Goal: Check status: Check status

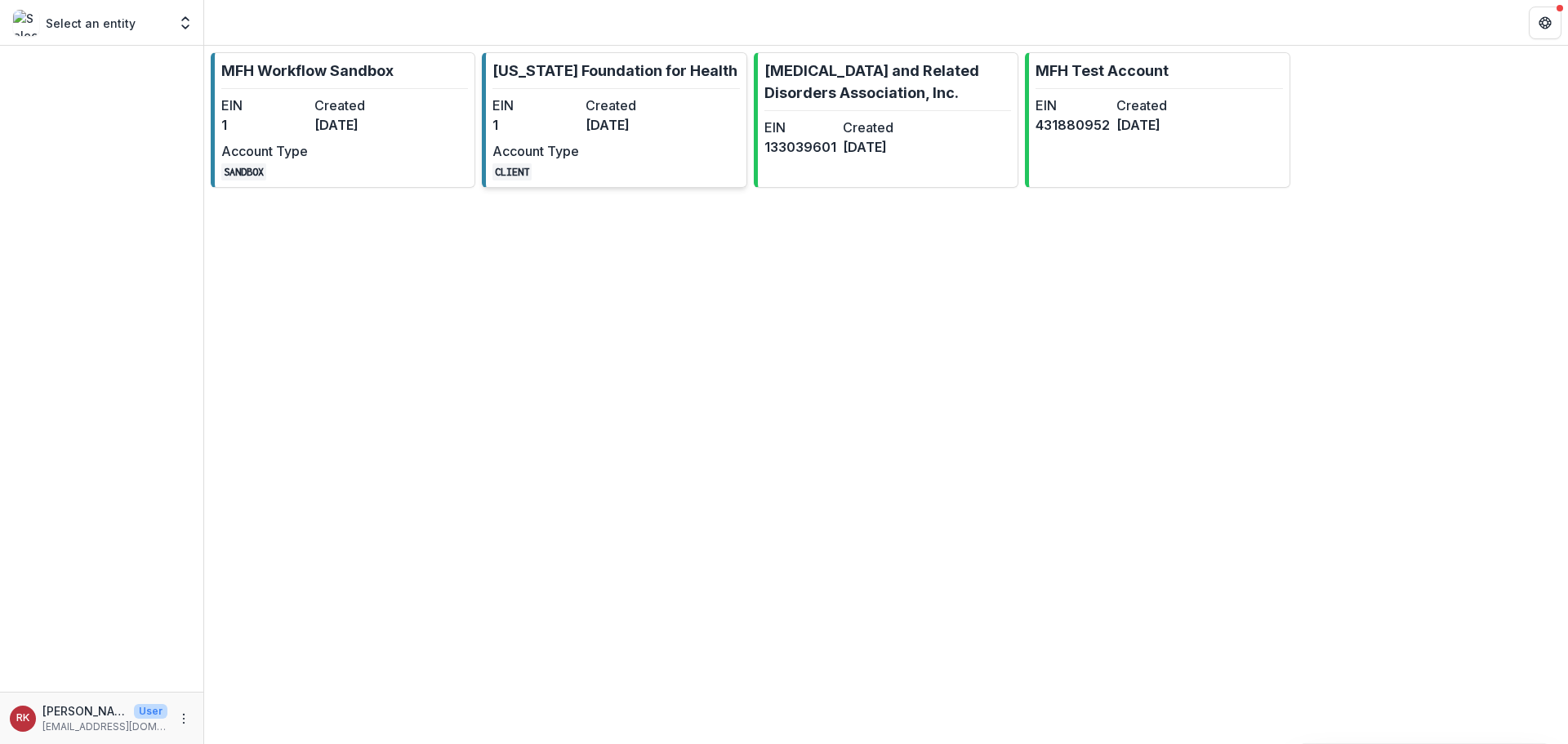
click at [642, 133] on dd "[DATE]" at bounding box center [629, 124] width 87 height 19
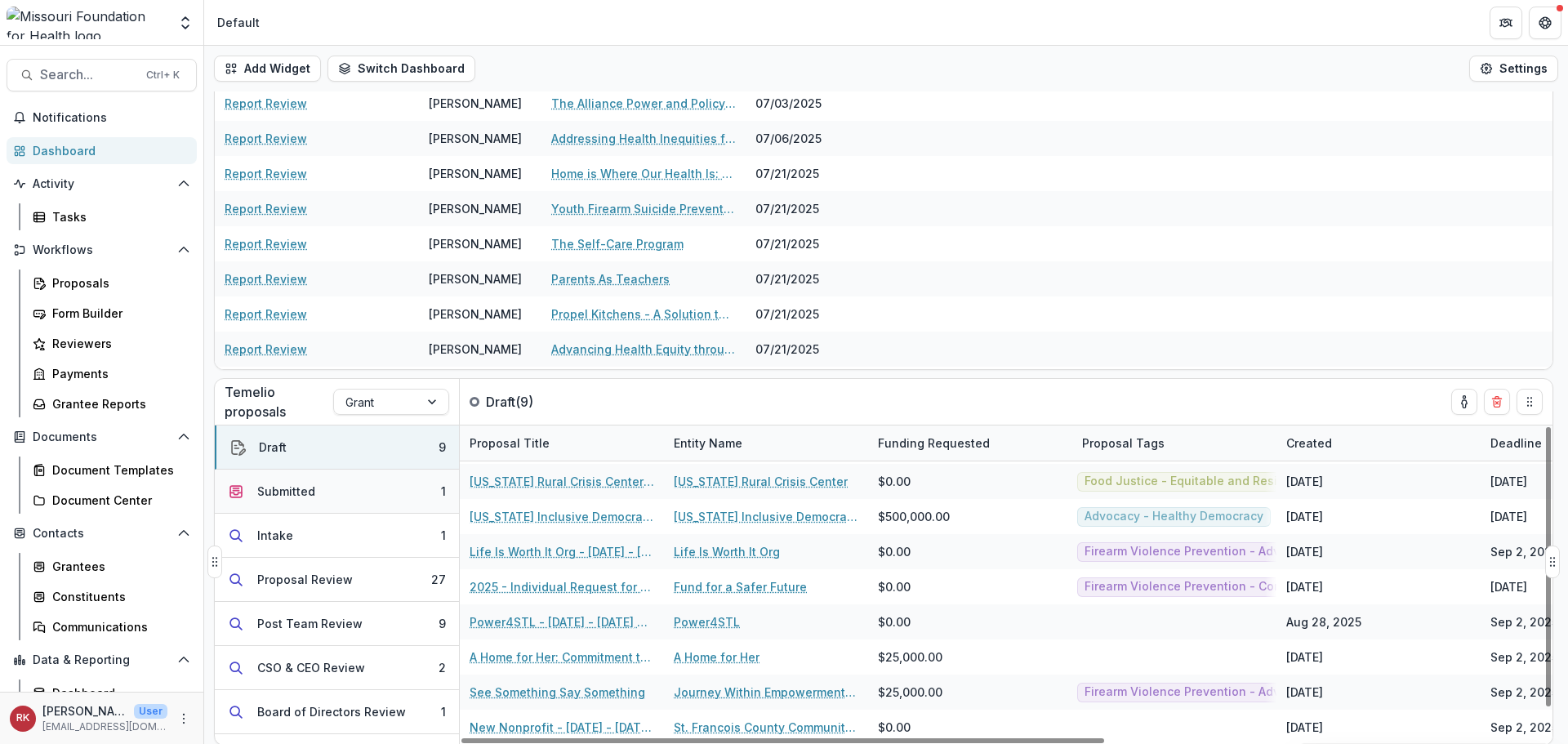
scroll to position [91, 0]
click at [366, 502] on button "Submitted 1" at bounding box center [337, 490] width 244 height 44
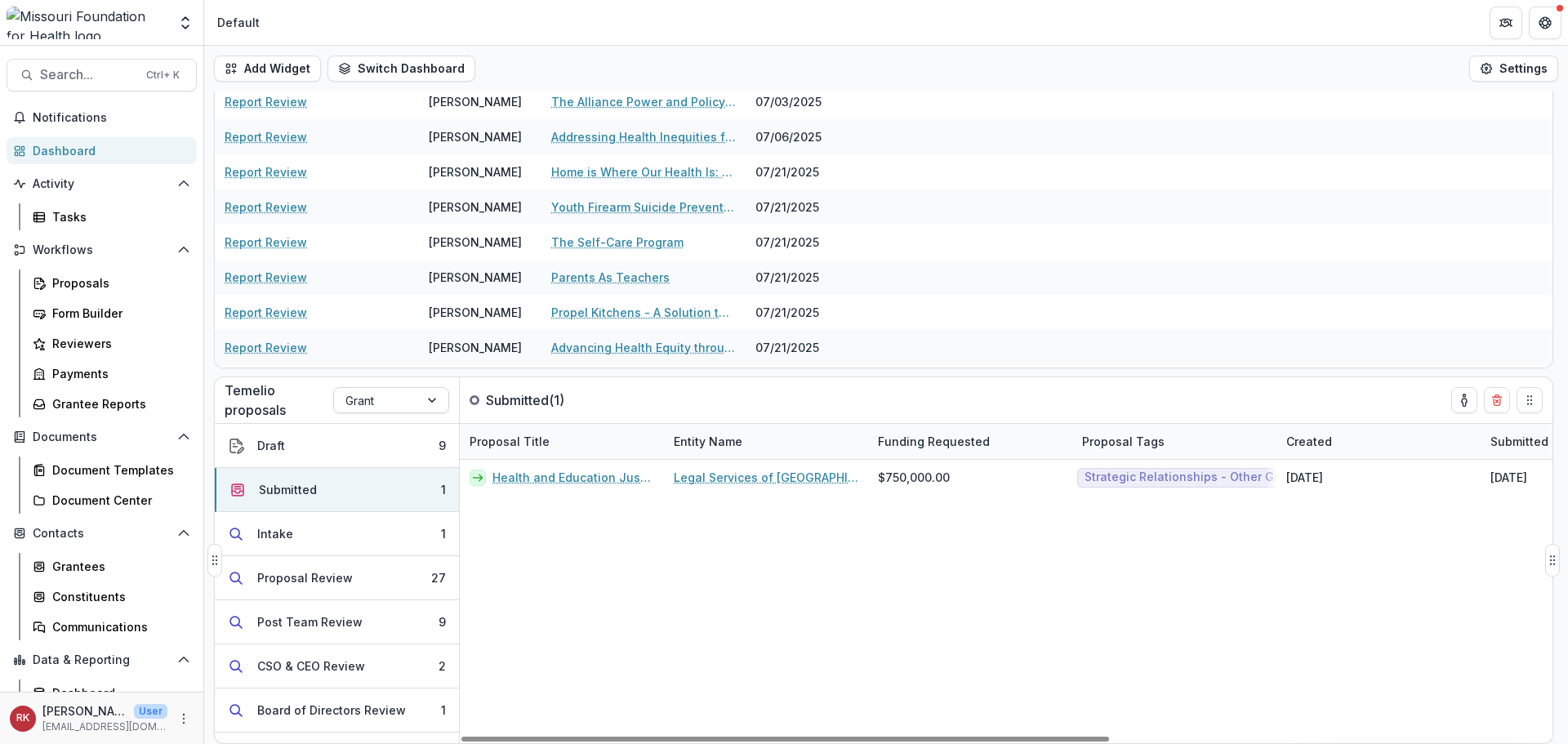
click at [390, 406] on div at bounding box center [376, 400] width 62 height 20
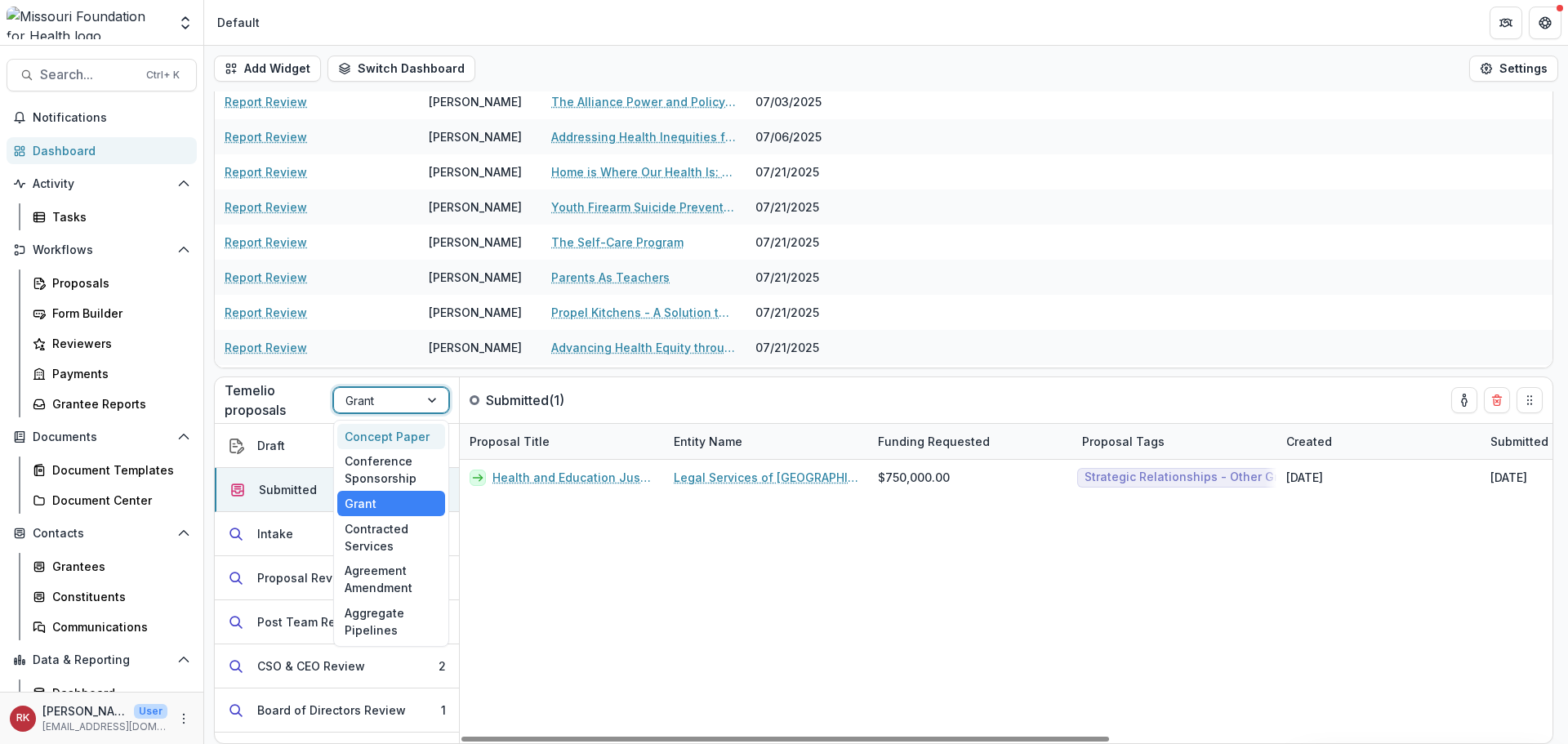
click at [389, 435] on div "Concept Paper" at bounding box center [391, 436] width 108 height 25
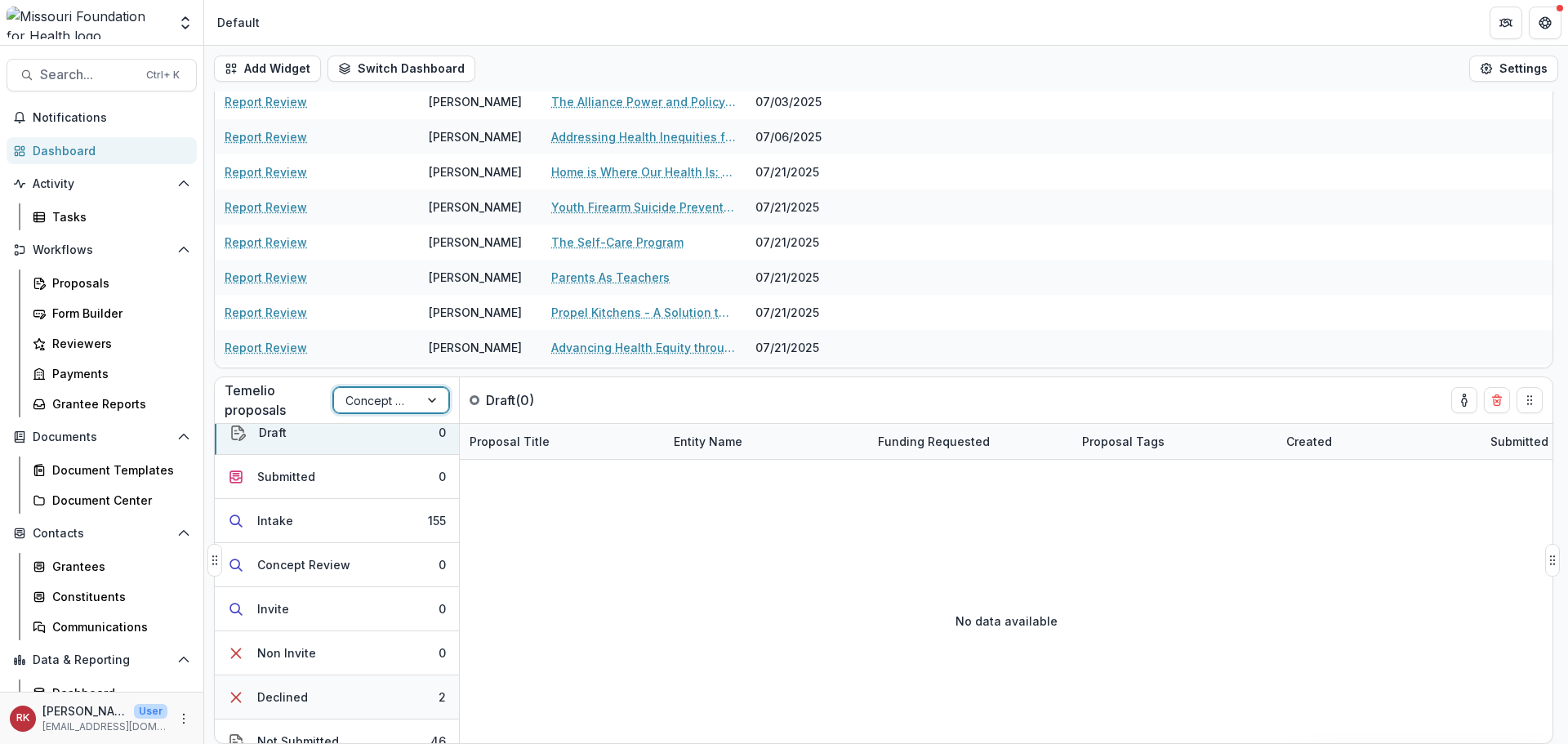
scroll to position [0, 0]
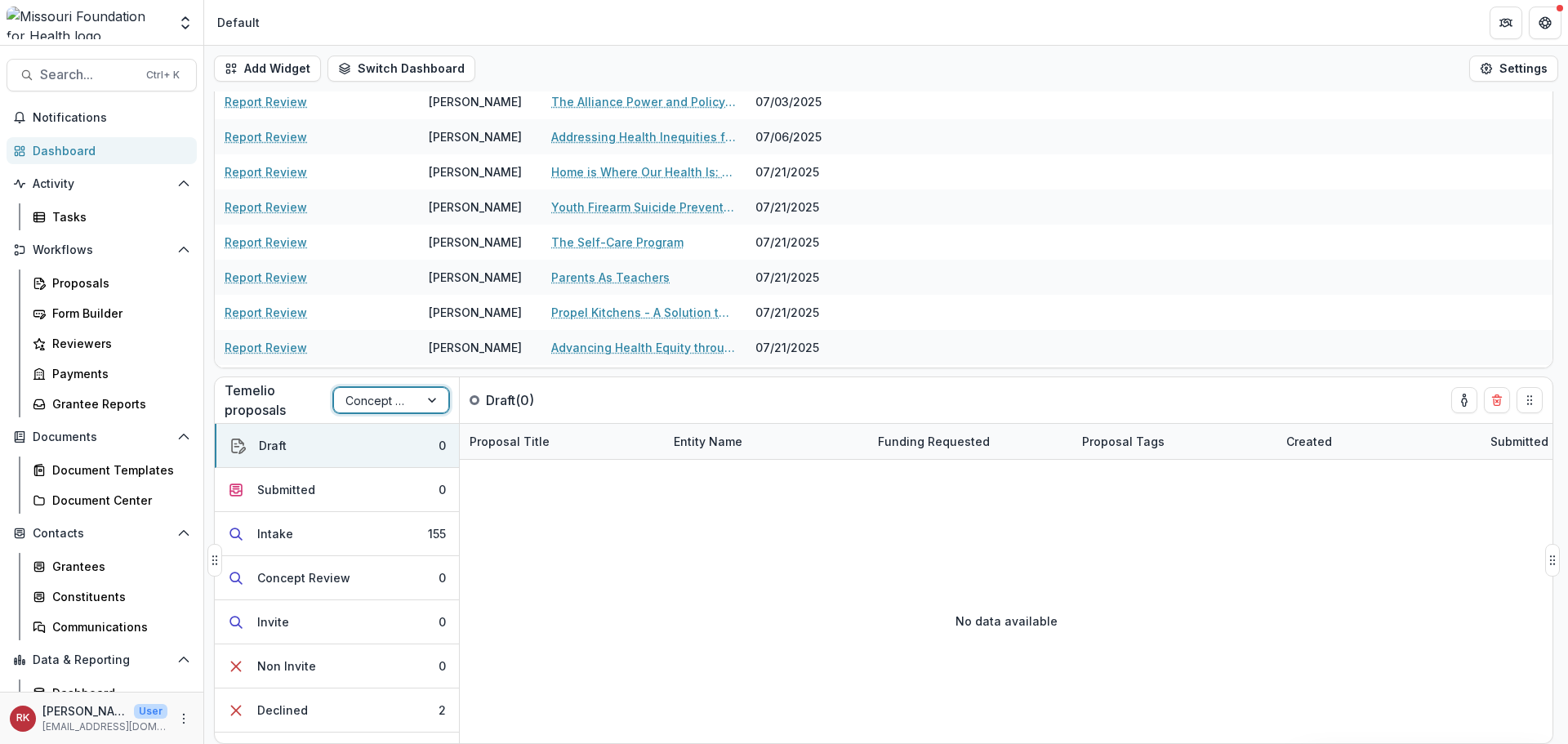
click at [372, 400] on div at bounding box center [376, 400] width 62 height 20
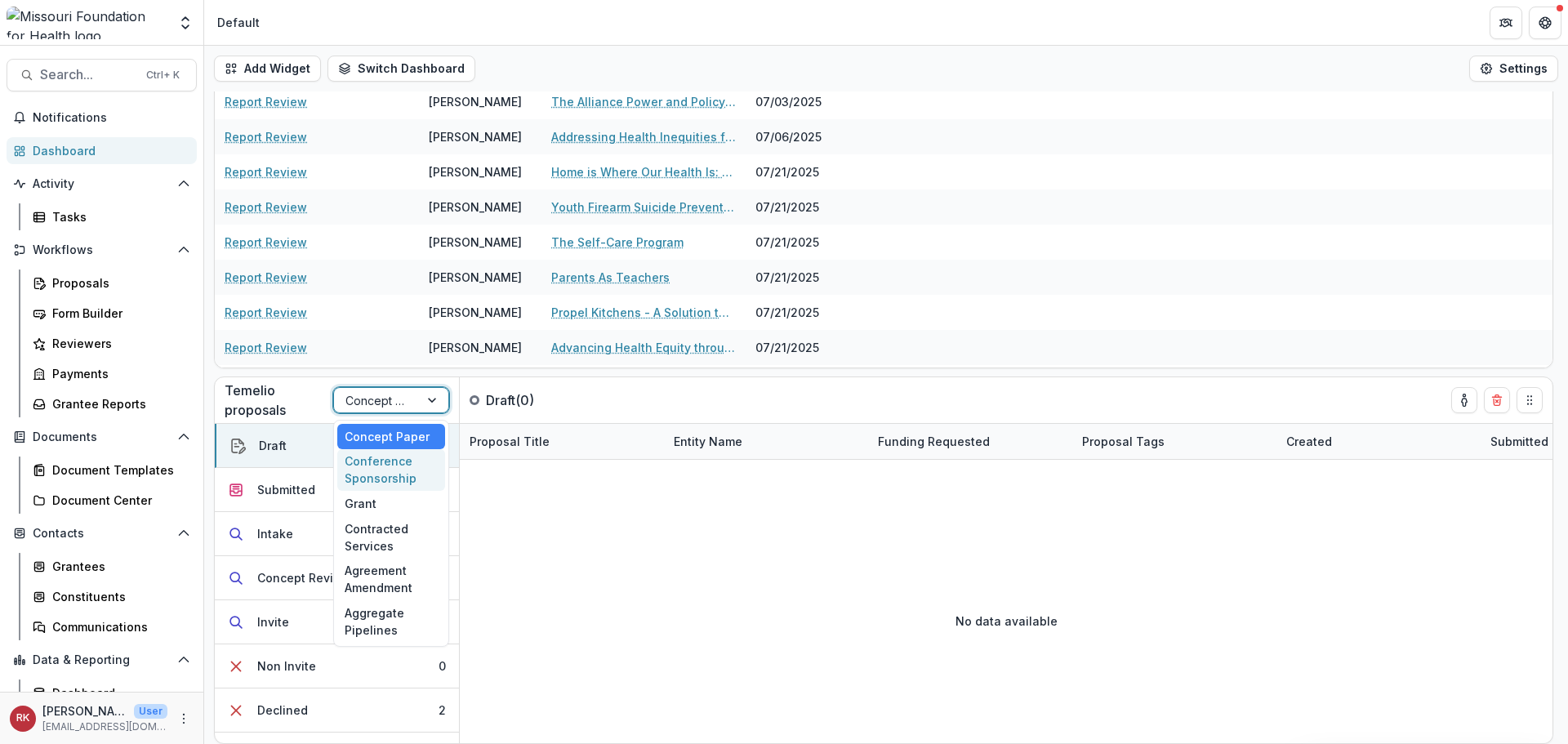
click at [375, 467] on div "Conference Sponsorship" at bounding box center [391, 470] width 108 height 42
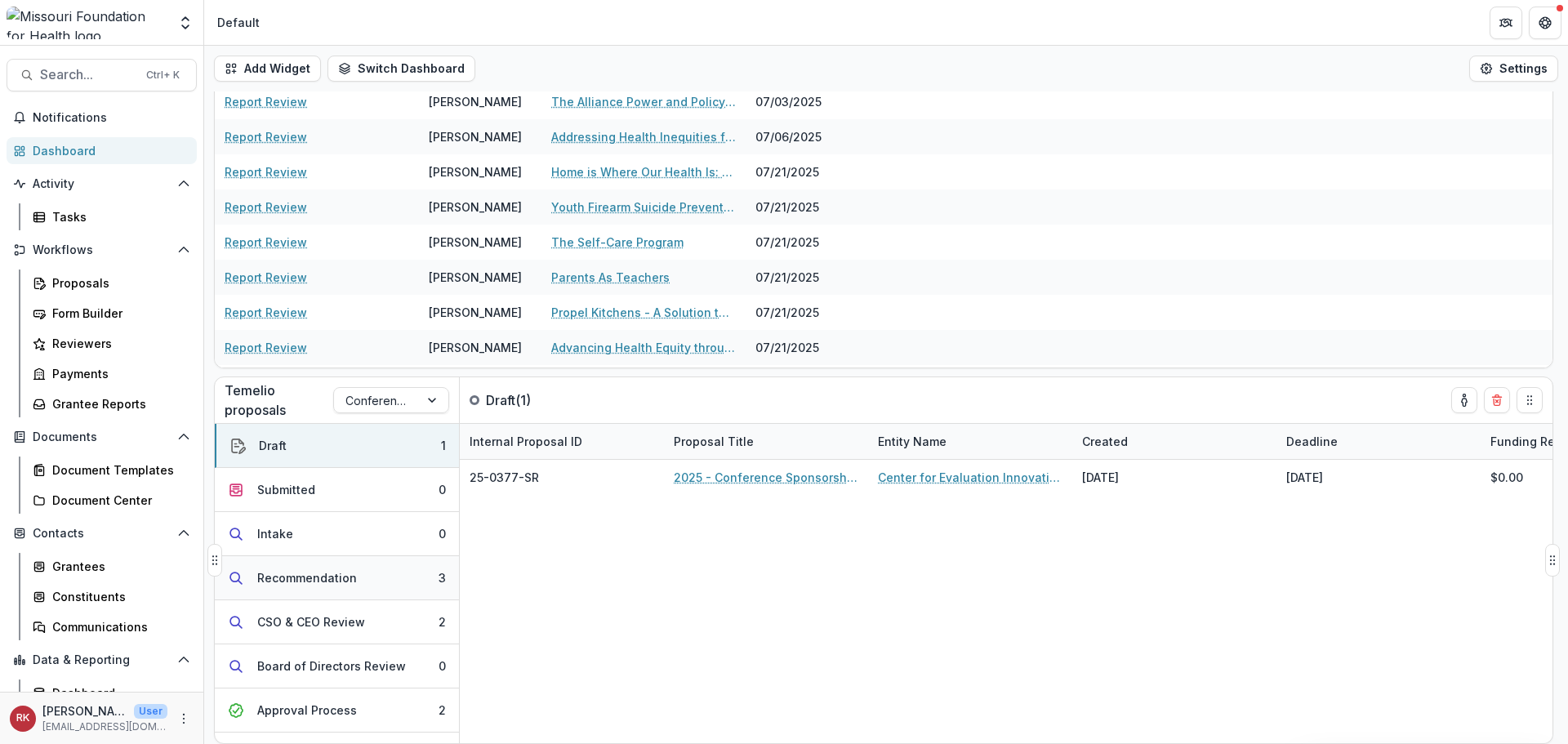
click at [339, 587] on button "Recommendation 3" at bounding box center [337, 578] width 244 height 44
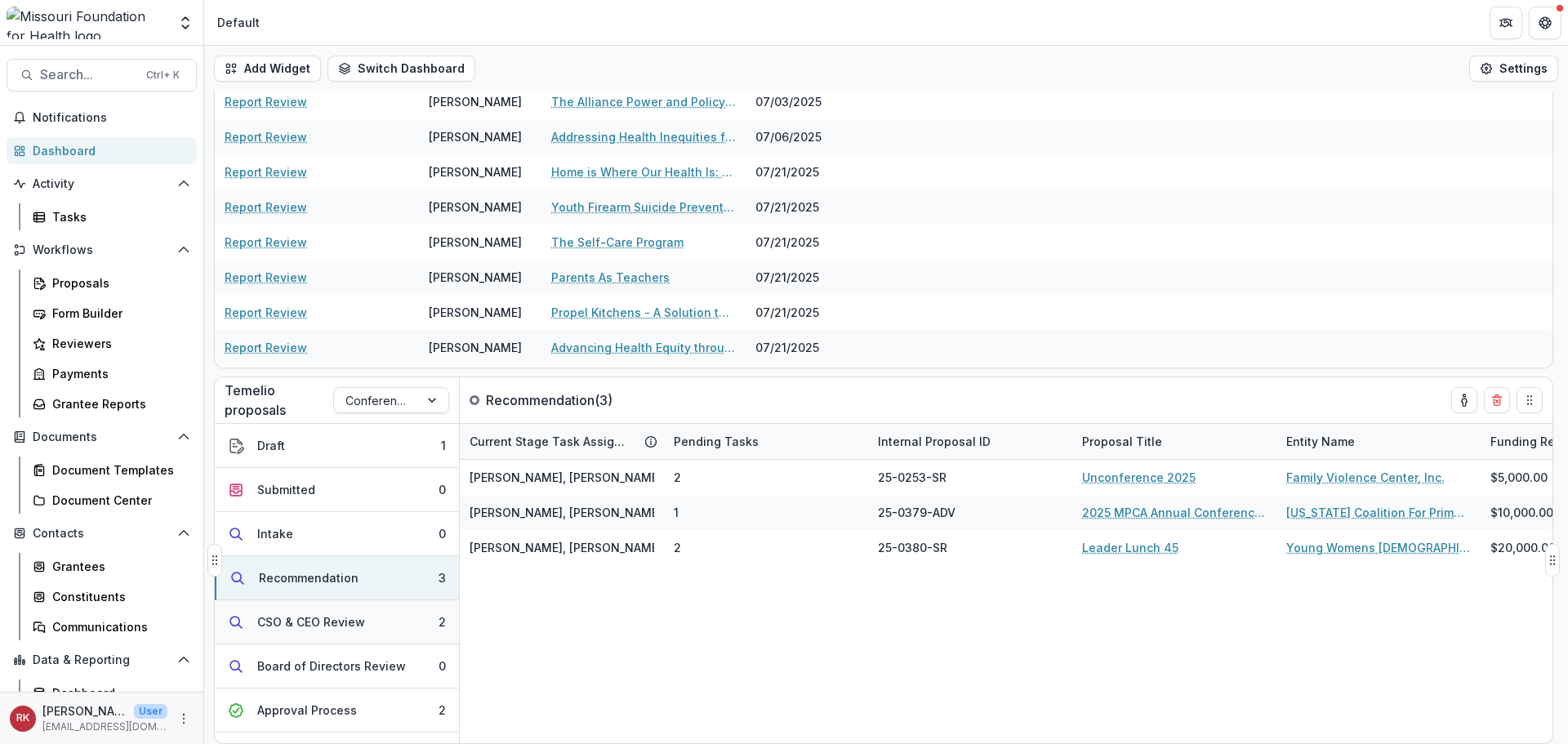
click at [352, 618] on div "CSO & CEO Review" at bounding box center [312, 621] width 108 height 17
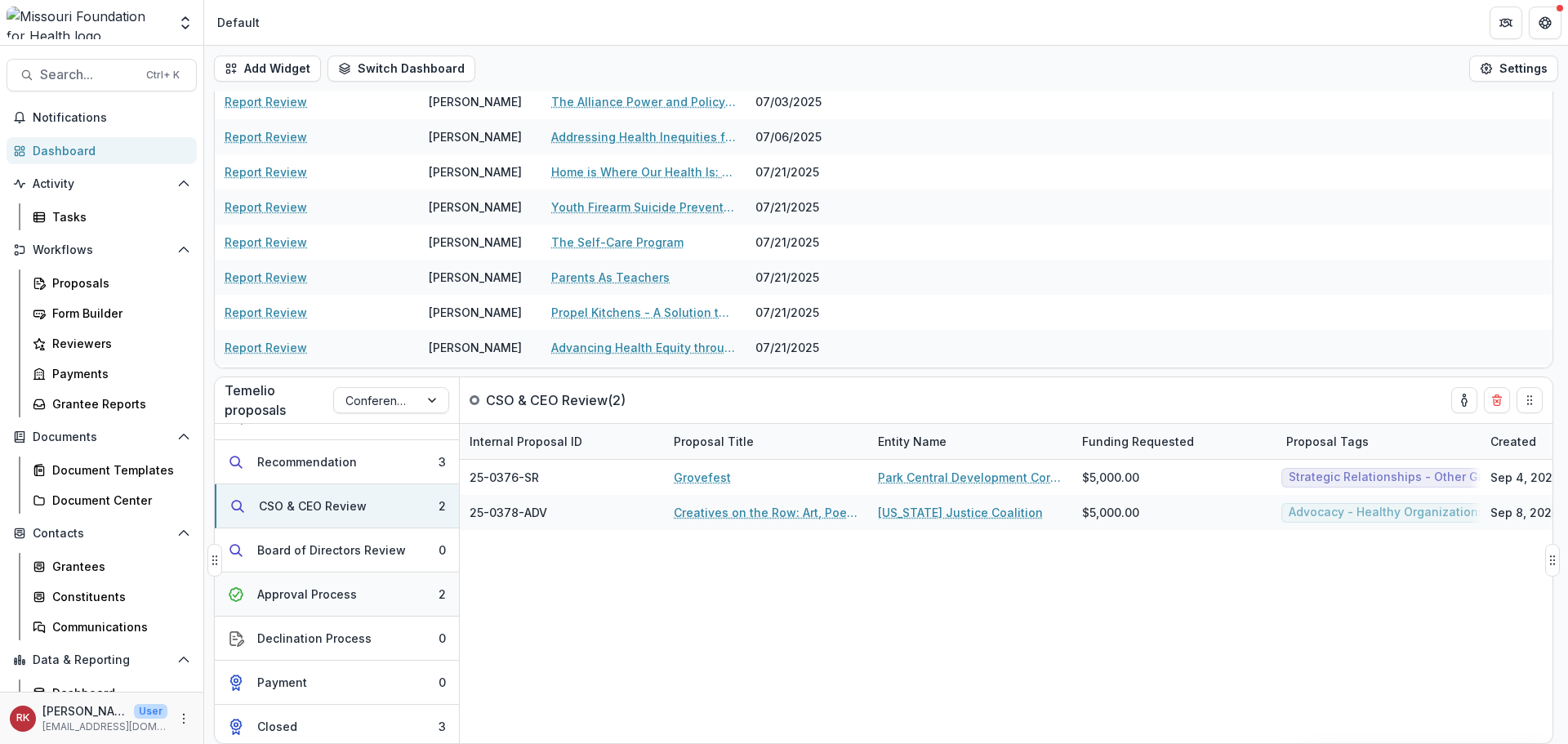
scroll to position [121, 0]
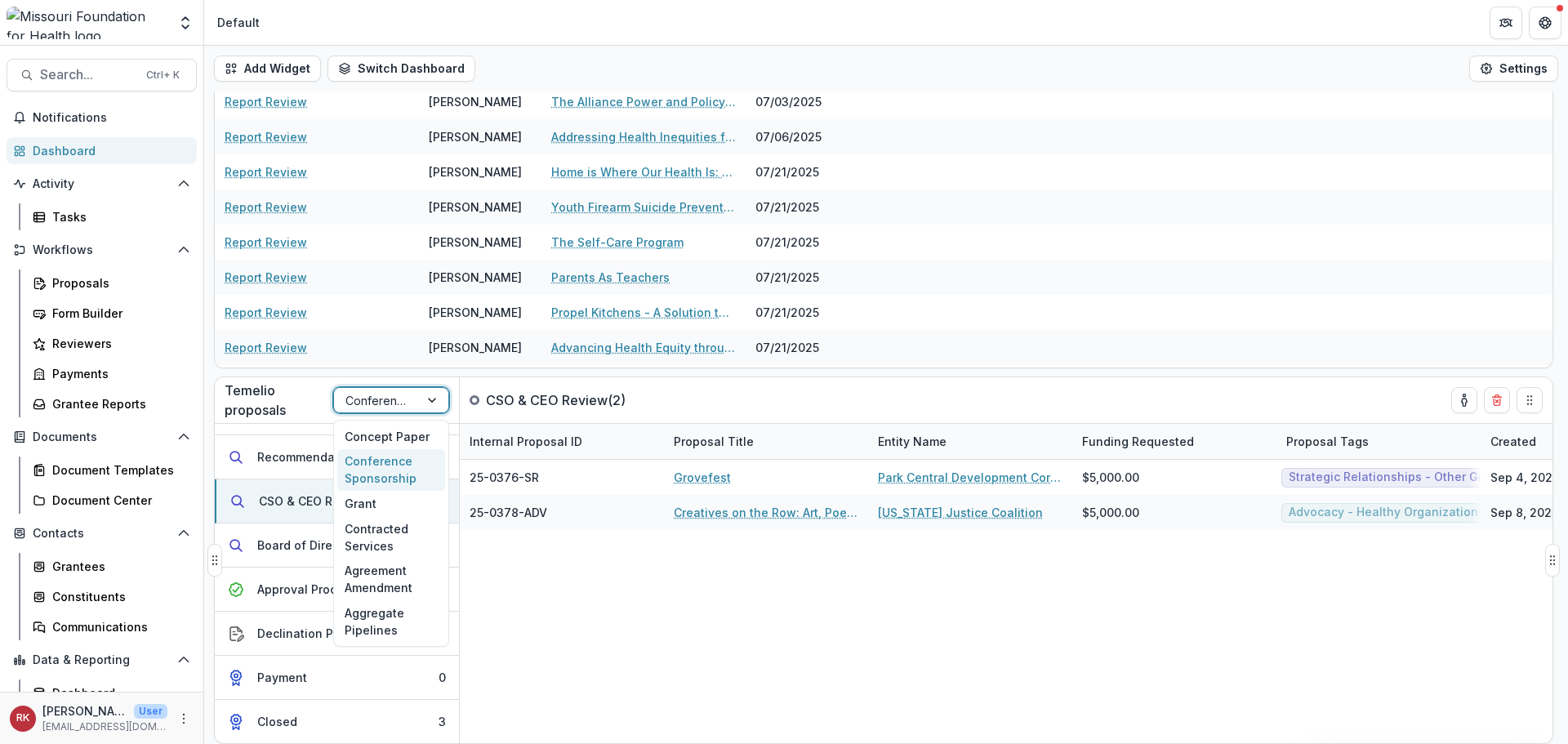
click at [363, 405] on div at bounding box center [376, 400] width 62 height 20
click at [371, 534] on div "Contracted Services" at bounding box center [391, 537] width 108 height 42
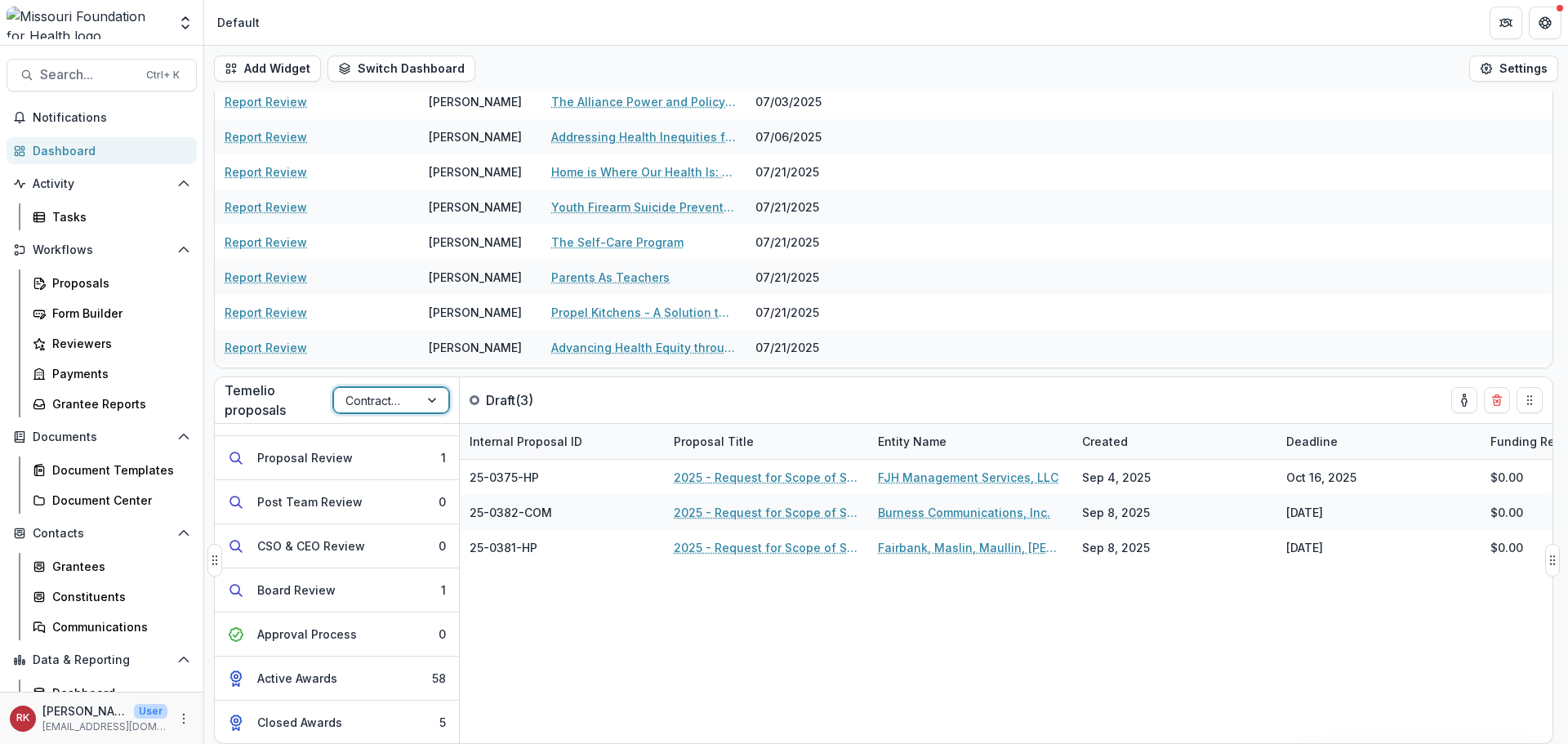
scroll to position [209, 0]
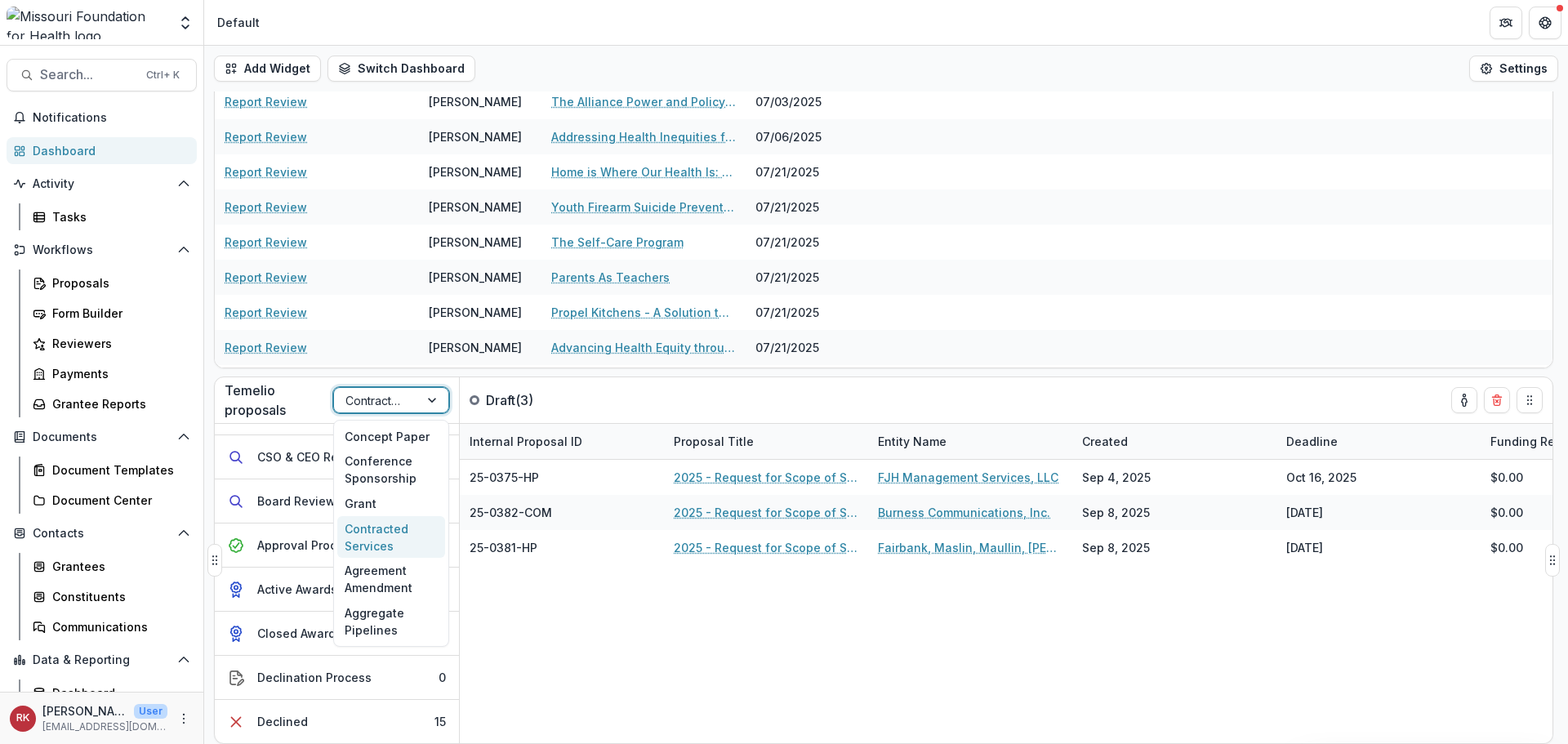
click at [368, 409] on div at bounding box center [376, 400] width 62 height 20
click at [375, 503] on div "Grant" at bounding box center [391, 504] width 108 height 25
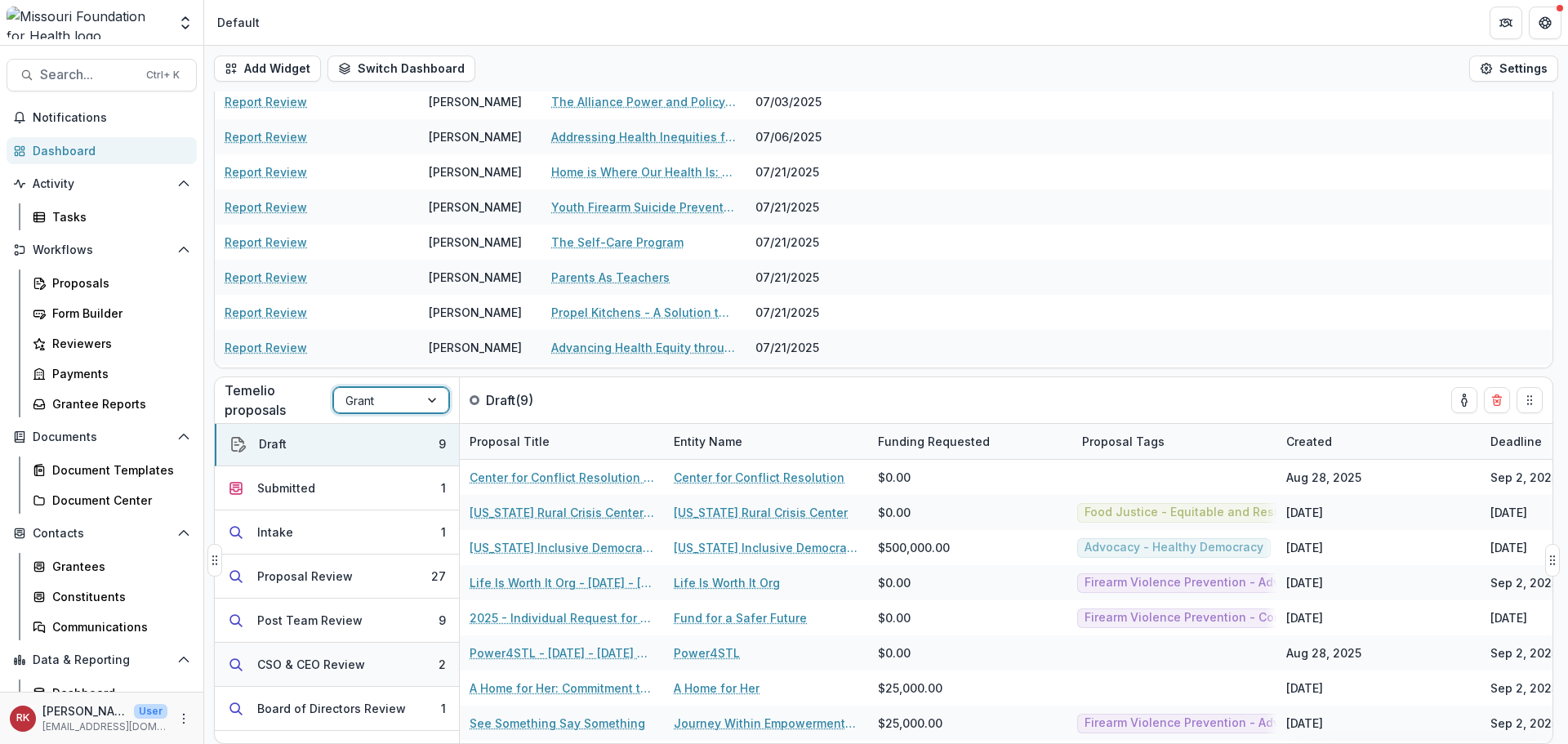
scroll to position [0, 0]
click at [352, 488] on button "Submitted 1" at bounding box center [337, 490] width 244 height 44
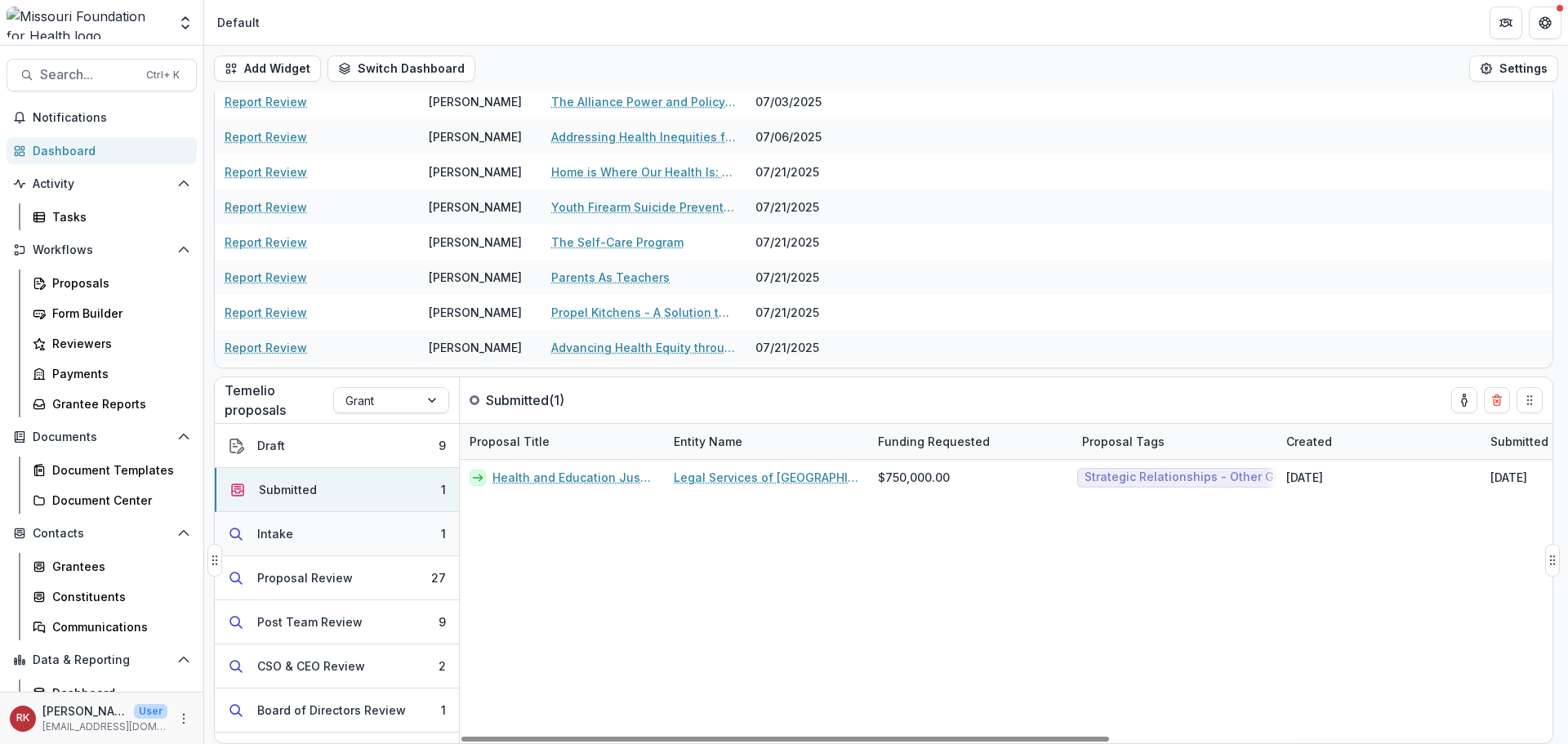
click at [295, 534] on button "Intake 1" at bounding box center [337, 535] width 244 height 44
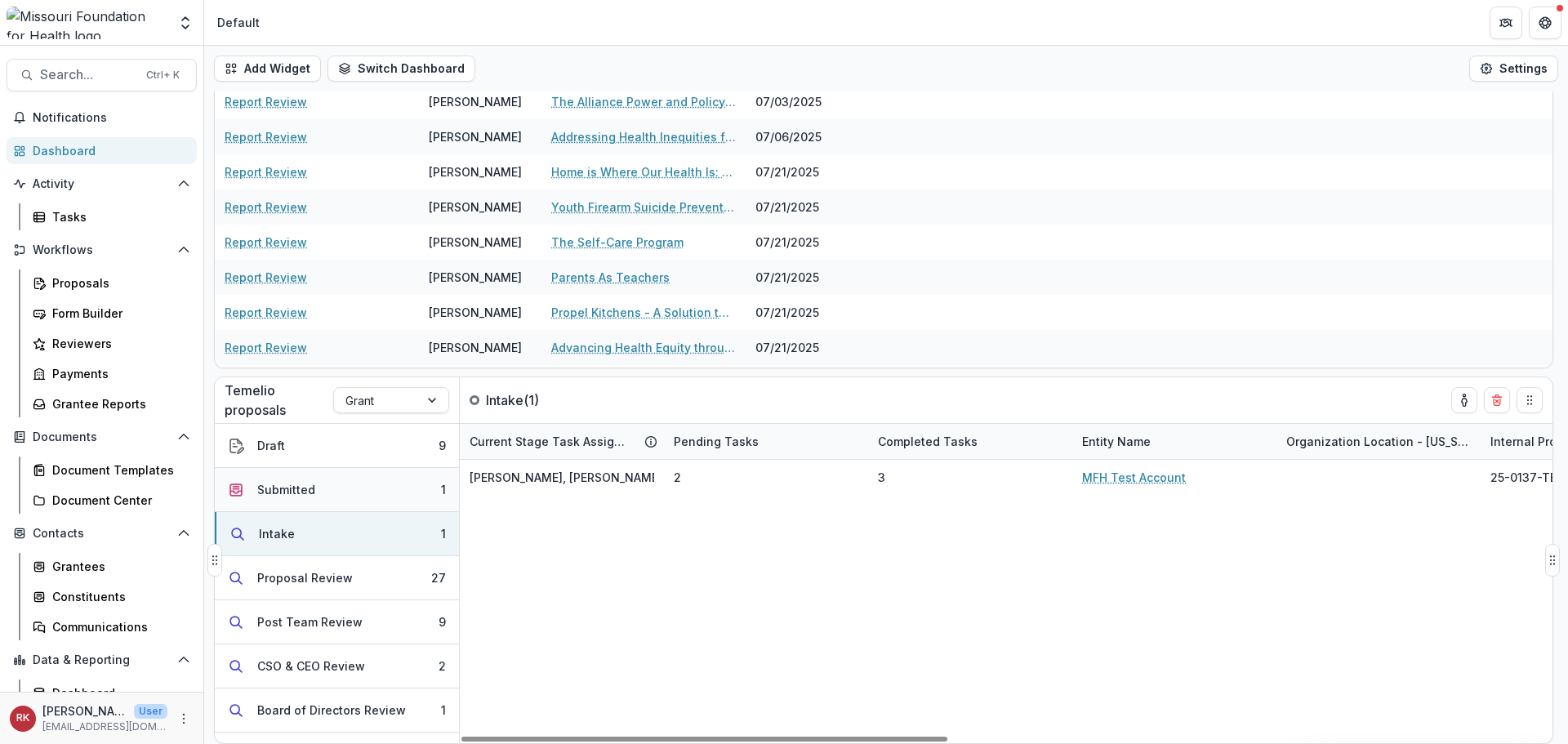
click at [284, 498] on button "Submitted 1" at bounding box center [337, 490] width 244 height 44
